Goal: Task Accomplishment & Management: Manage account settings

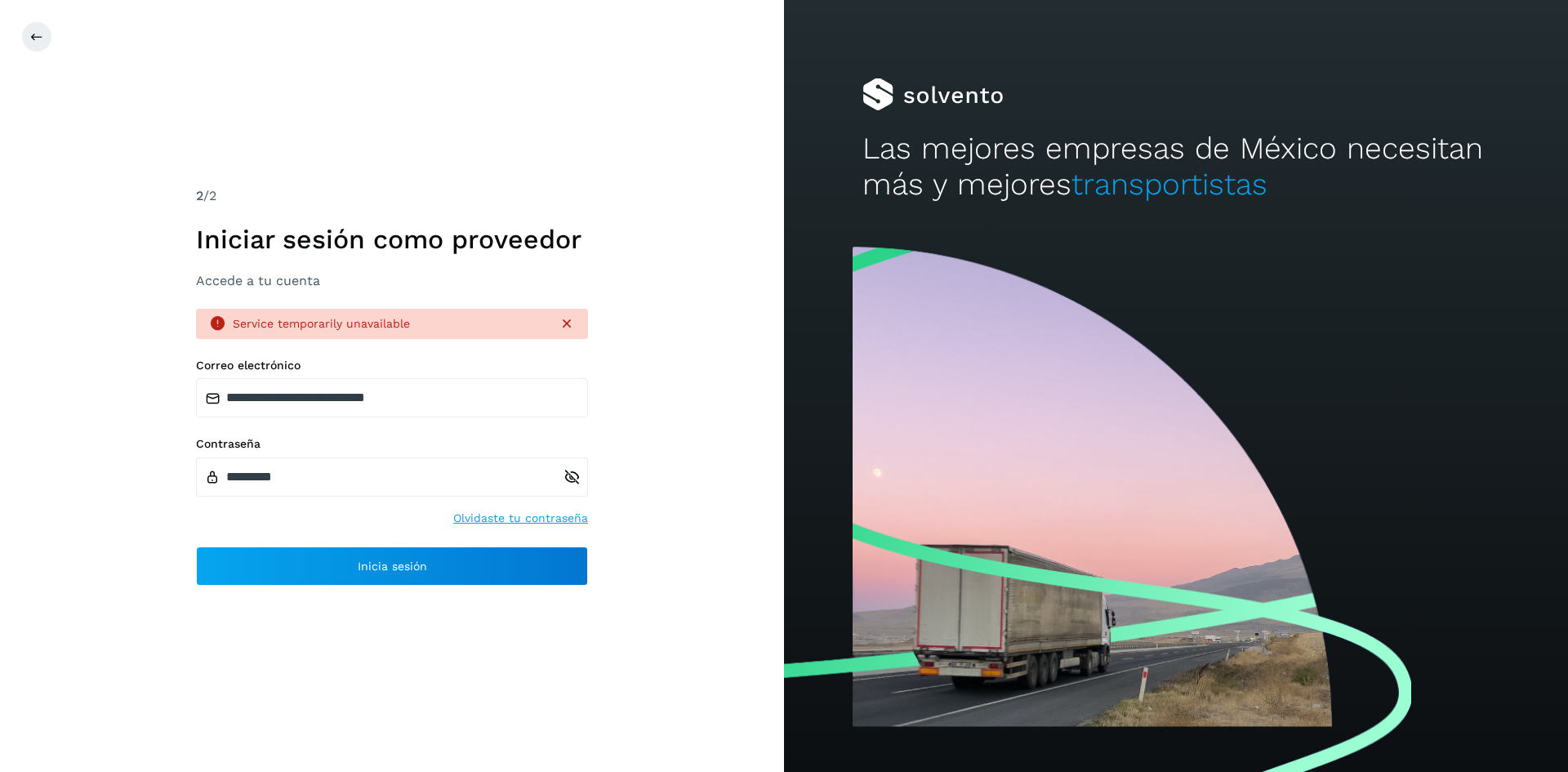
drag, startPoint x: 0, startPoint y: 0, endPoint x: 427, endPoint y: 150, distance: 452.6
click at [428, 149] on div "**********" at bounding box center [392, 386] width 784 height 772
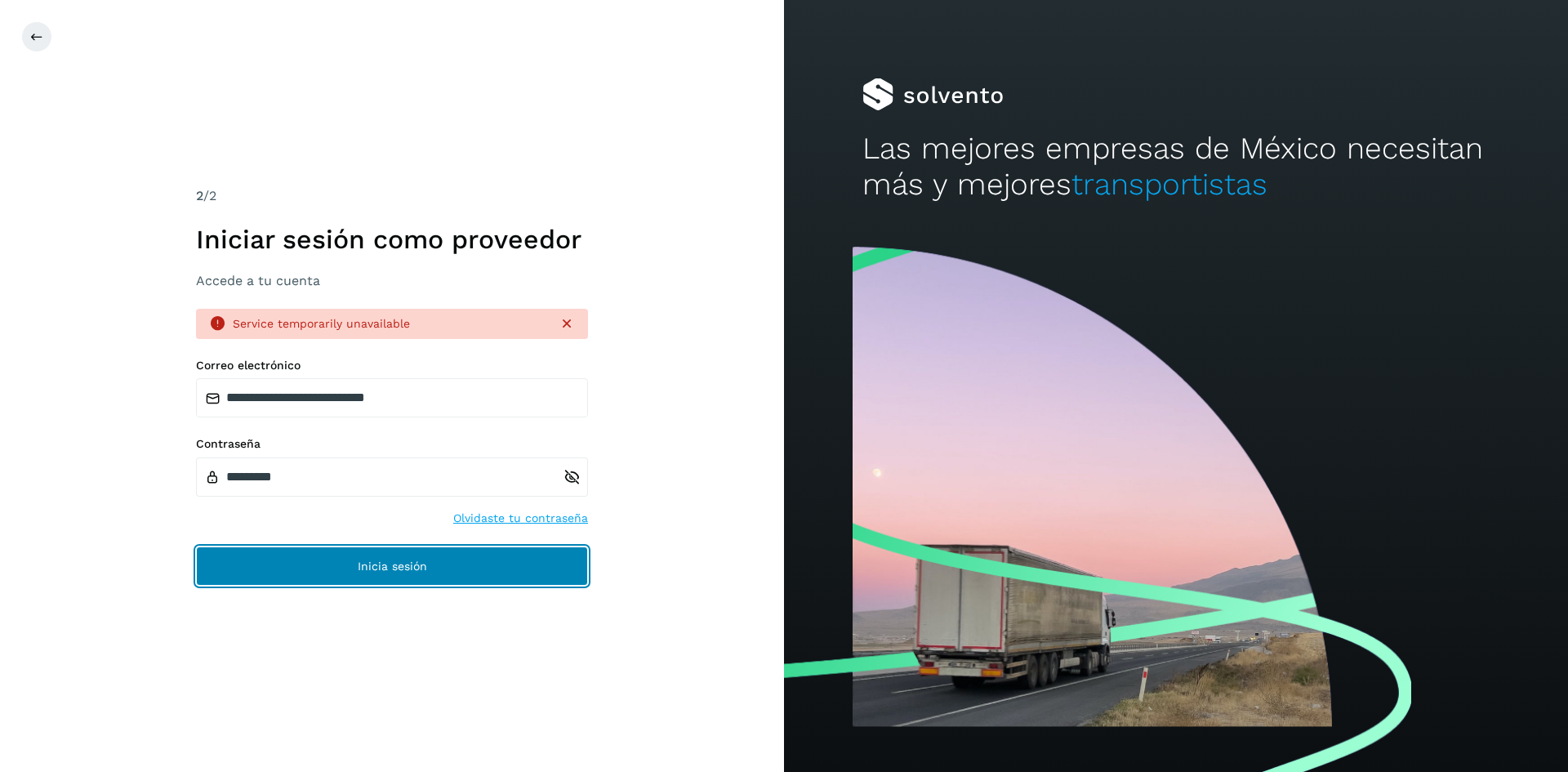
click at [343, 571] on button "Inicia sesión" at bounding box center [392, 566] width 392 height 39
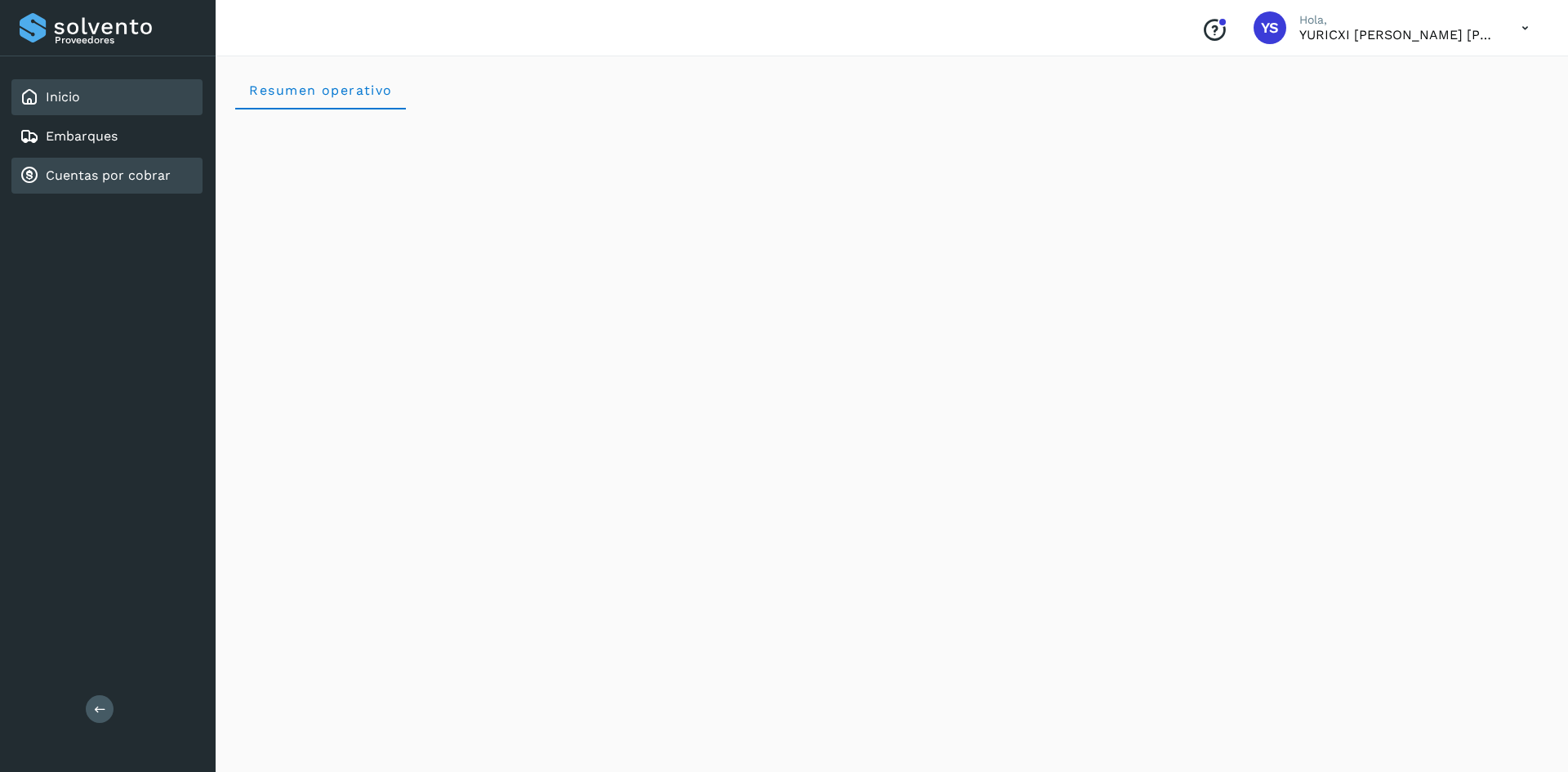
click at [106, 172] on link "Cuentas por cobrar" at bounding box center [108, 175] width 125 height 15
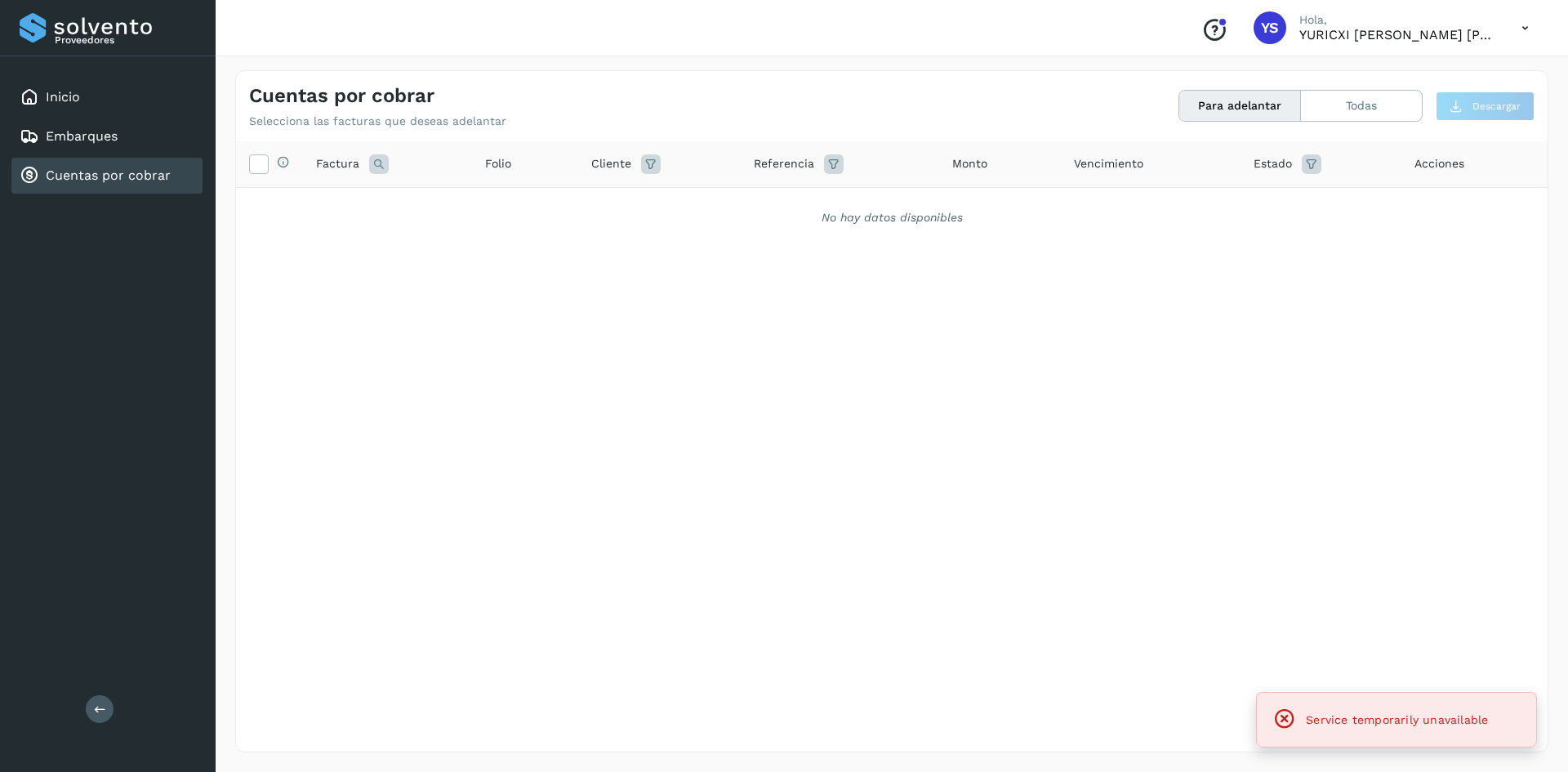
click at [1243, 585] on div "Selecciona todas las facturas disponibles para adelanto Factura Folio Cliente R…" at bounding box center [892, 413] width 1311 height 543
click at [1345, 95] on button "Todas" at bounding box center [1361, 106] width 121 height 30
click at [1524, 35] on icon at bounding box center [1525, 29] width 34 height 34
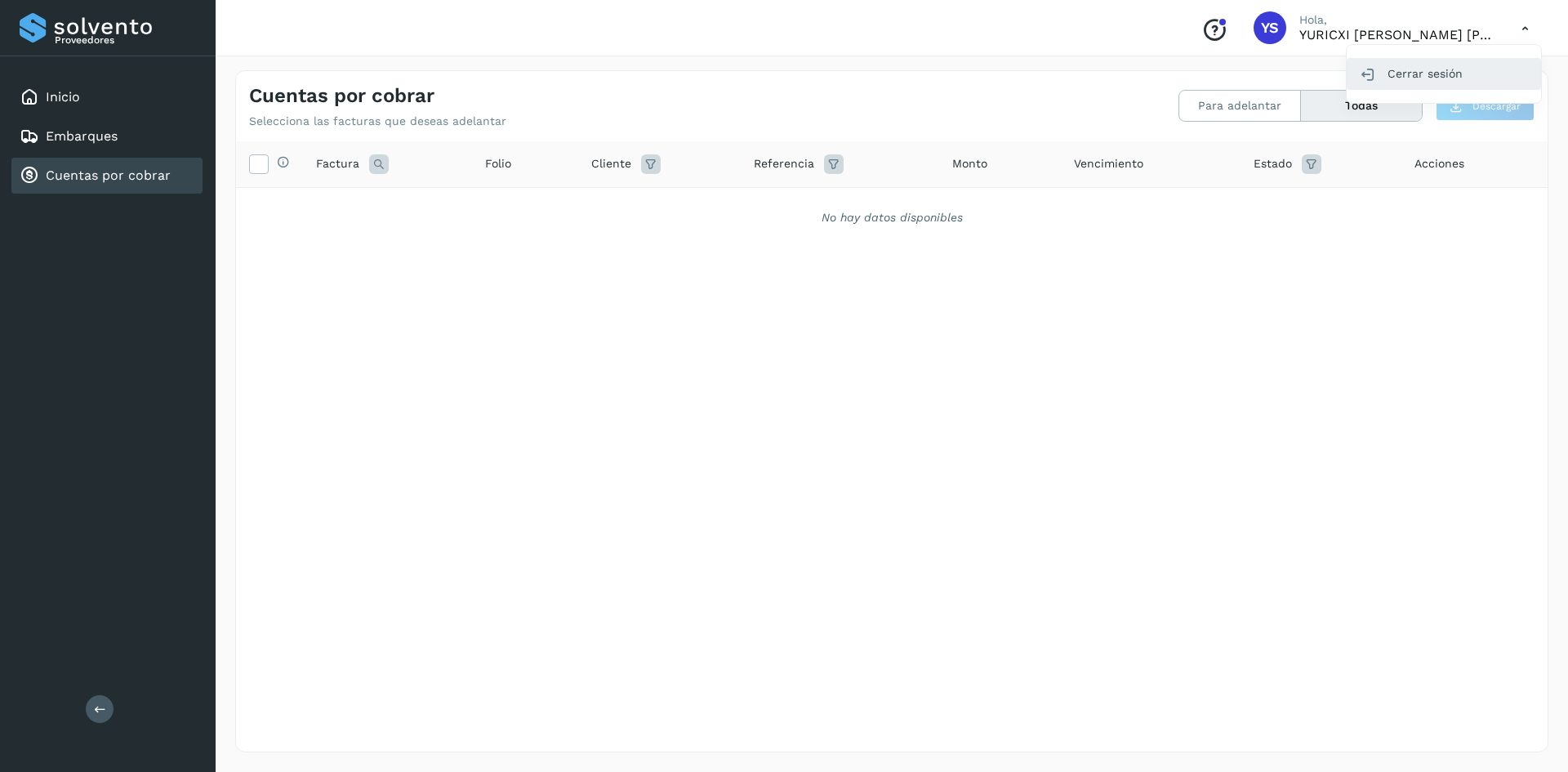
click at [1463, 79] on div "Cerrar sesión" at bounding box center [1443, 73] width 194 height 31
